Goal: Find specific page/section: Find specific page/section

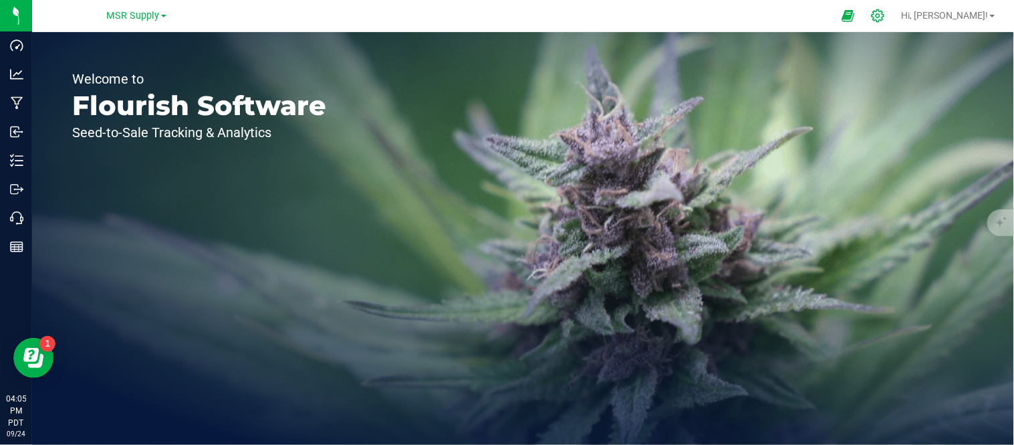
click at [885, 15] on icon at bounding box center [878, 15] width 13 height 13
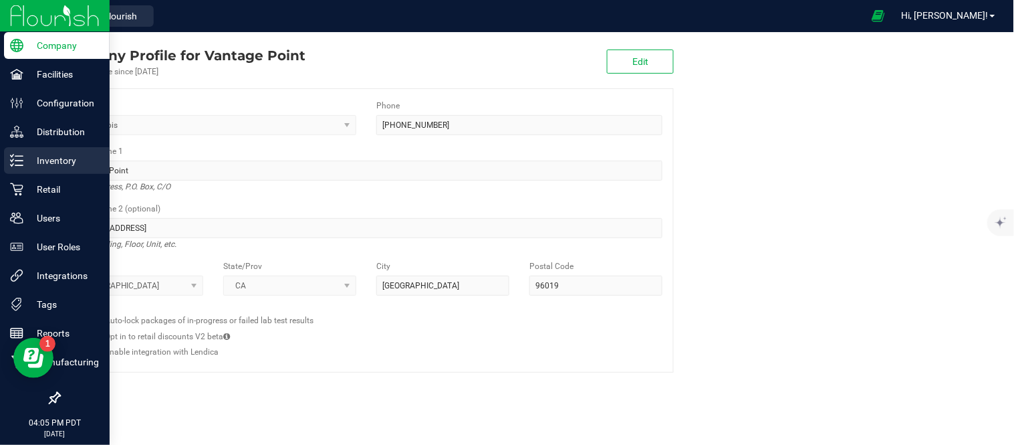
click at [76, 158] on p "Inventory" at bounding box center [63, 160] width 80 height 16
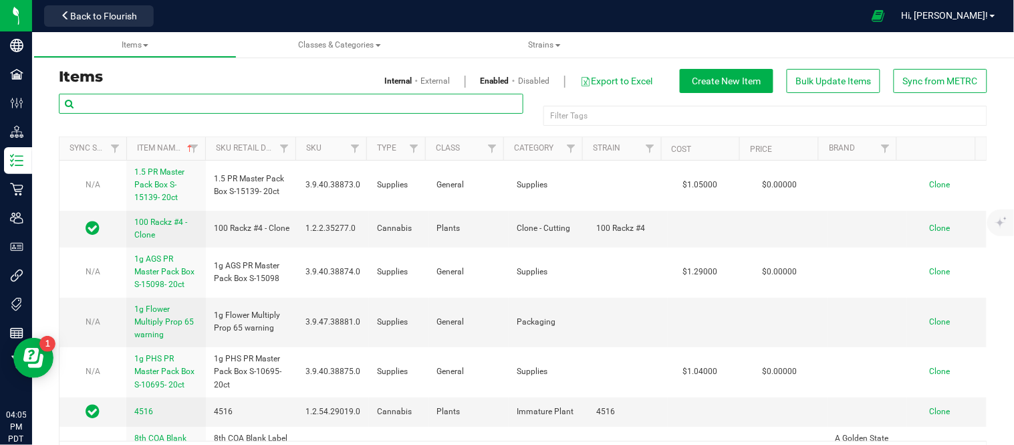
click at [420, 98] on input "text" at bounding box center [291, 104] width 465 height 20
type input "lemon-up"
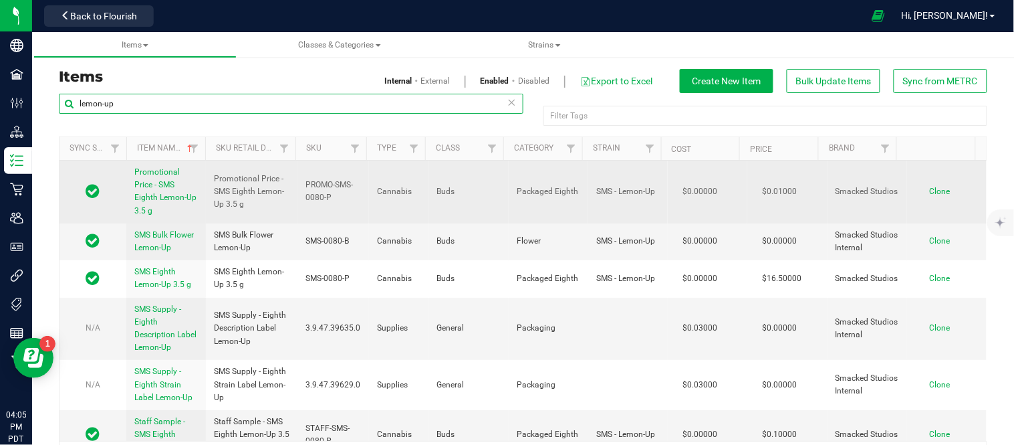
scroll to position [18, 0]
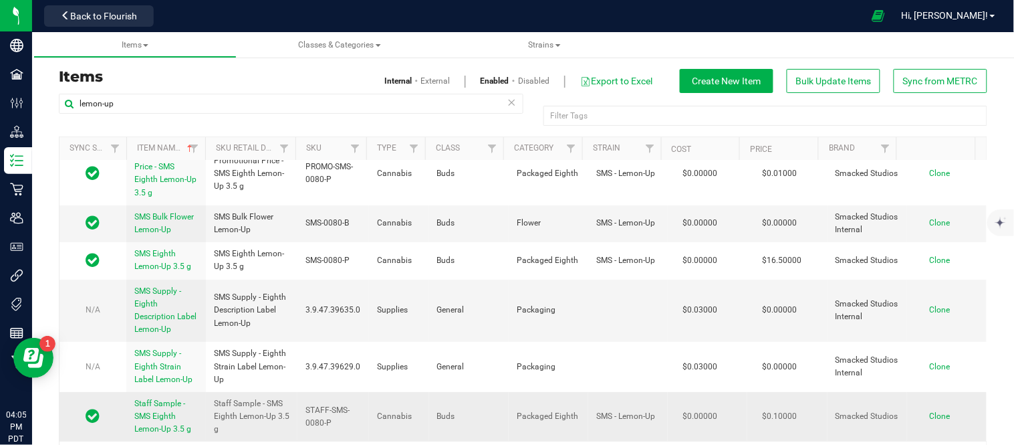
click at [158, 415] on span "Staff Sample - SMS Eighth Lemon-Up 3.5 g" at bounding box center [162, 415] width 57 height 35
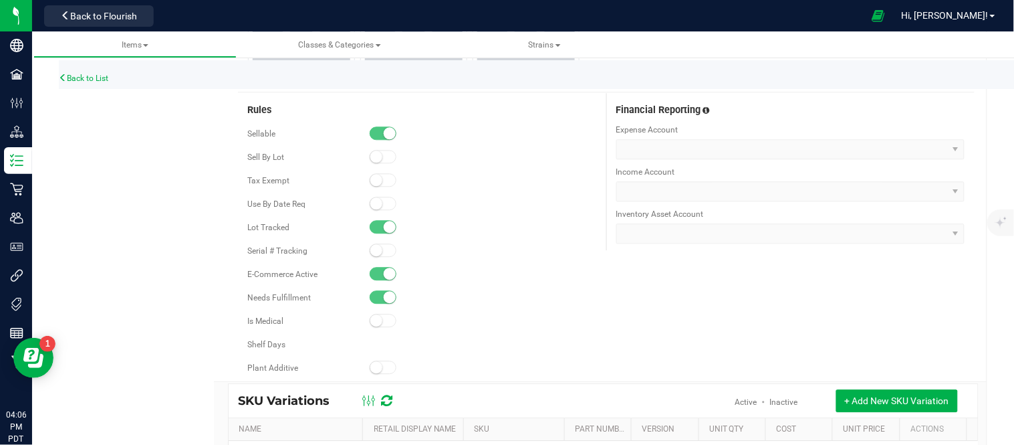
scroll to position [778, 0]
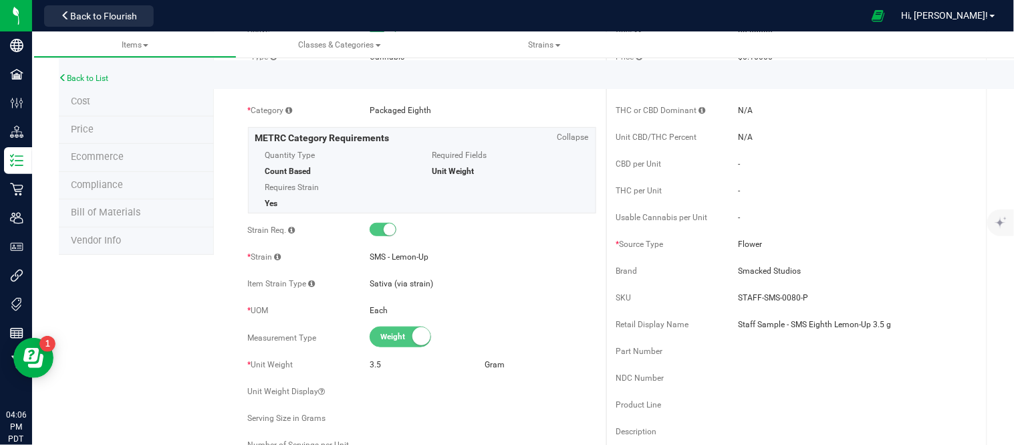
scroll to position [0, 0]
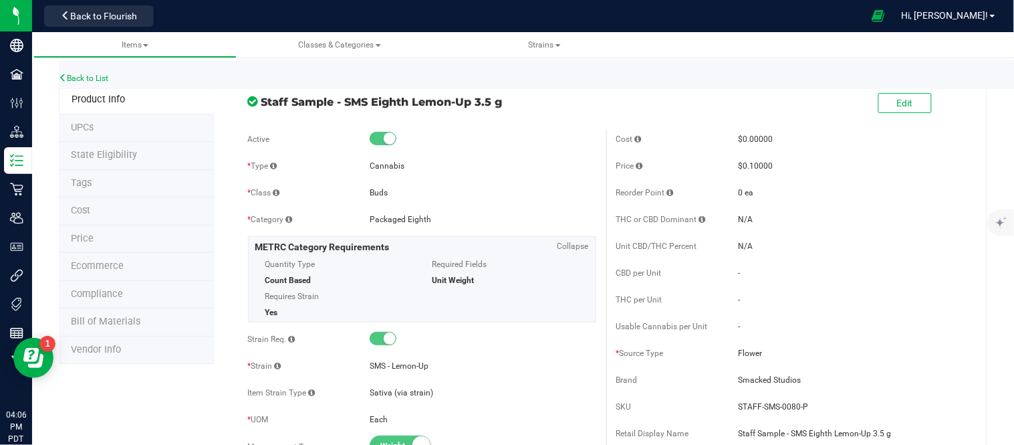
click at [413, 264] on div "Quantity Type Count Based Requires Strain Yes" at bounding box center [338, 286] width 167 height 64
